Goal: Navigation & Orientation: Find specific page/section

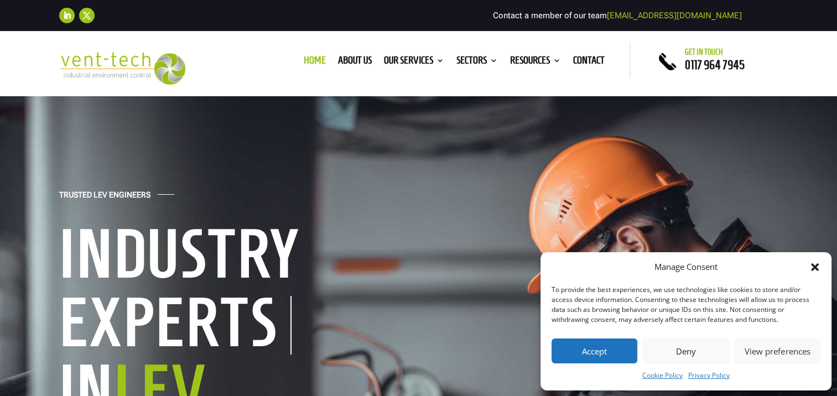
click at [343, 54] on ul "Home About us Our Services Consultancy Design Installation Commissioning Testin…" at bounding box center [454, 60] width 313 height 17
click at [343, 58] on link "About us" at bounding box center [355, 62] width 34 height 12
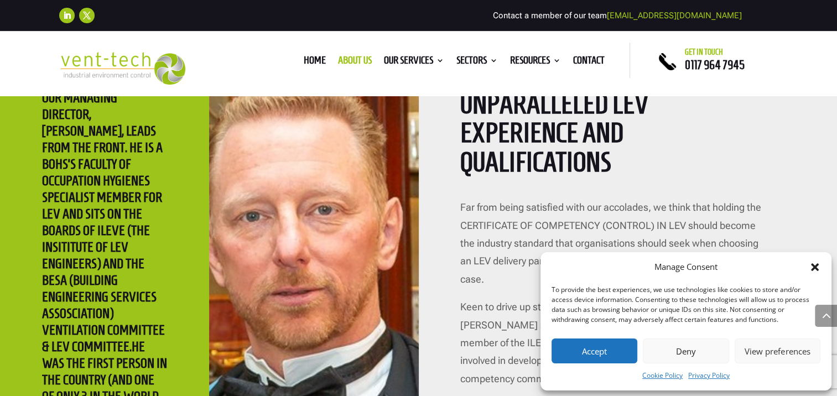
scroll to position [2048, 0]
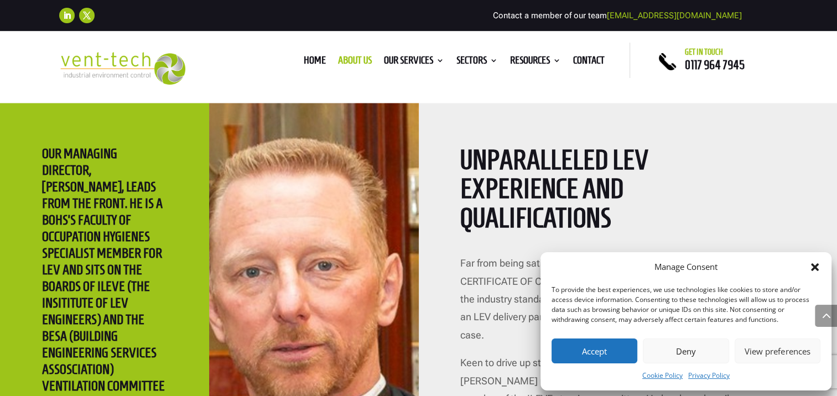
click at [814, 265] on icon "Close dialog" at bounding box center [815, 267] width 8 height 8
